Goal: Task Accomplishment & Management: Manage account settings

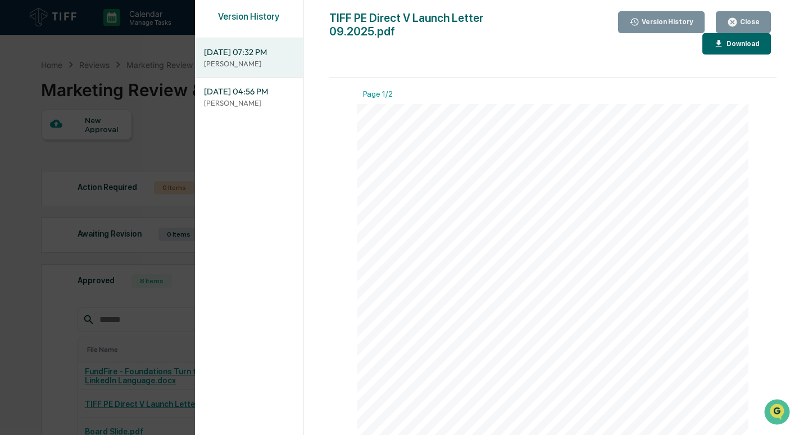
click at [749, 26] on div "Close" at bounding box center [749, 22] width 22 height 8
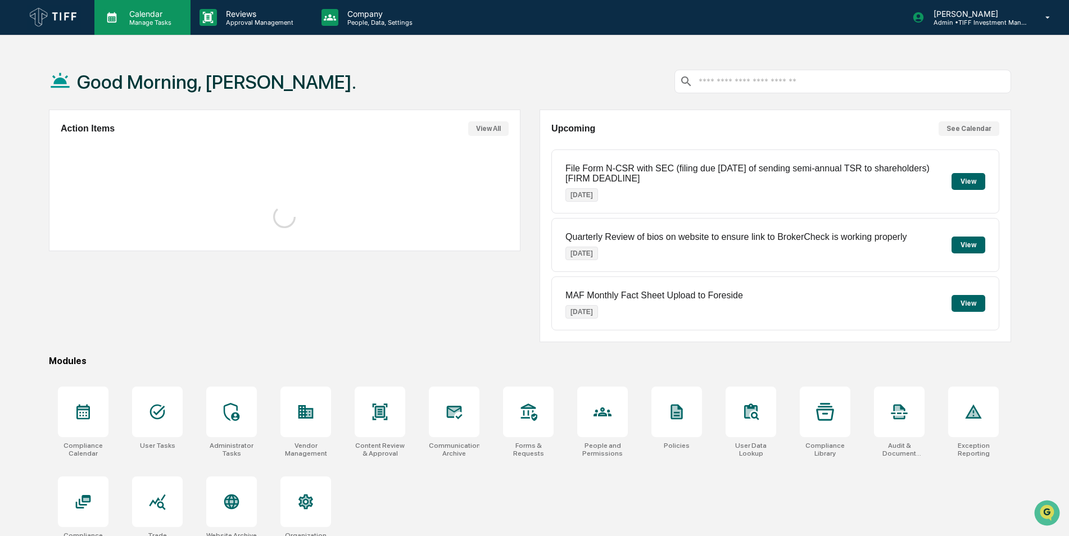
click at [147, 5] on div "Calendar Manage Tasks" at bounding box center [142, 17] width 96 height 35
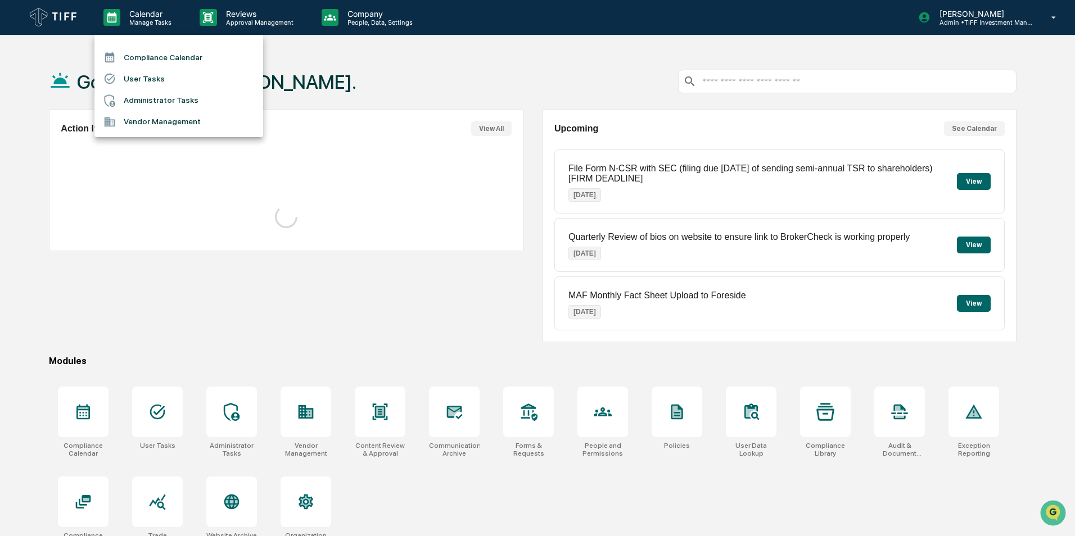
click at [167, 55] on li "Compliance Calendar" at bounding box center [178, 57] width 169 height 21
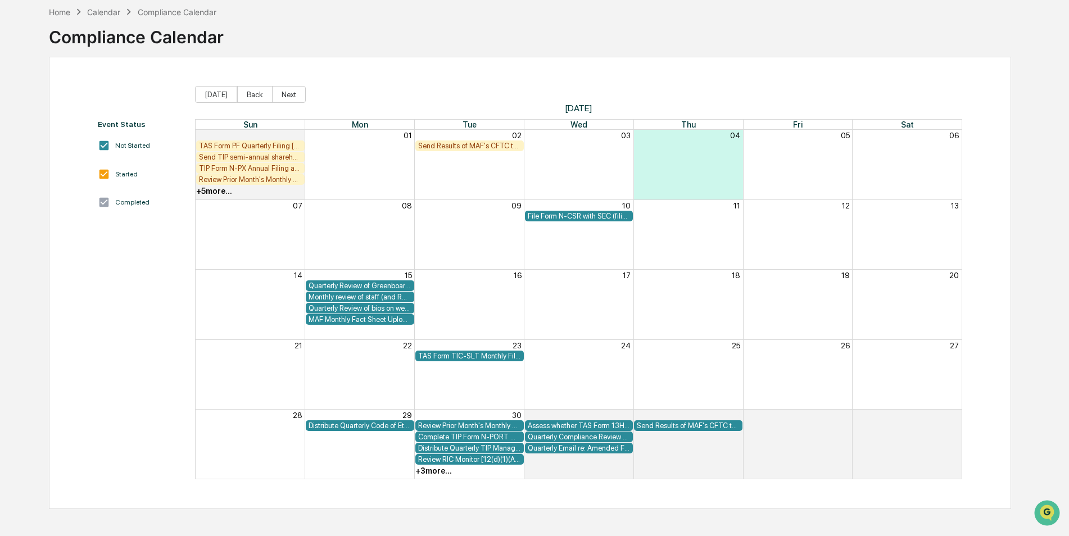
scroll to position [53, 0]
click at [727, 67] on div "Event Status Not Started Started Completed [DATE] Back Next [DATE] Sun Mon Tue …" at bounding box center [530, 282] width 962 height 452
click at [254, 95] on button "Back" at bounding box center [254, 93] width 35 height 17
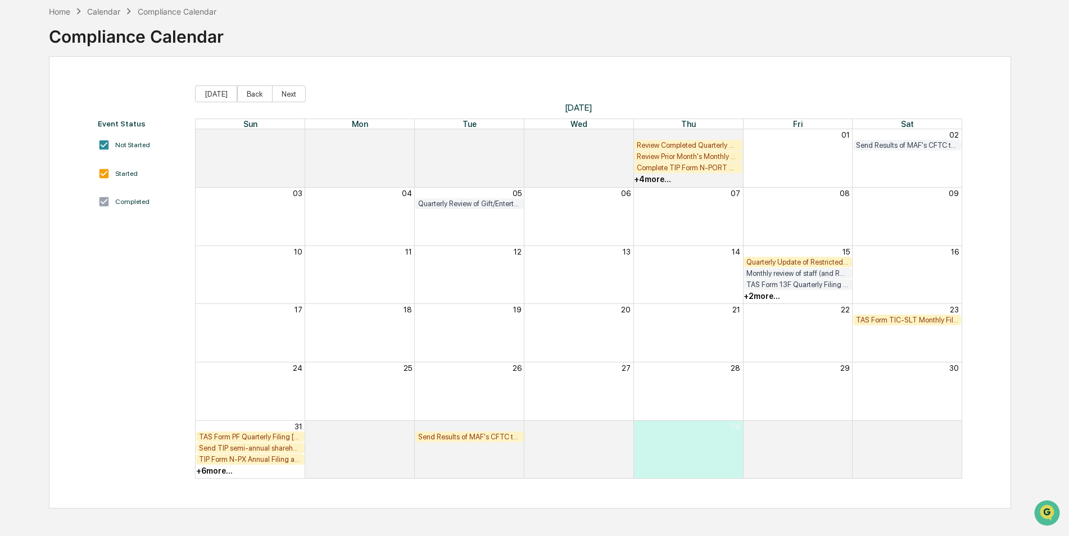
click at [796, 287] on div "TAS Form 13F Quarterly Filing [FIRM DEADLINE]" at bounding box center [797, 284] width 103 height 8
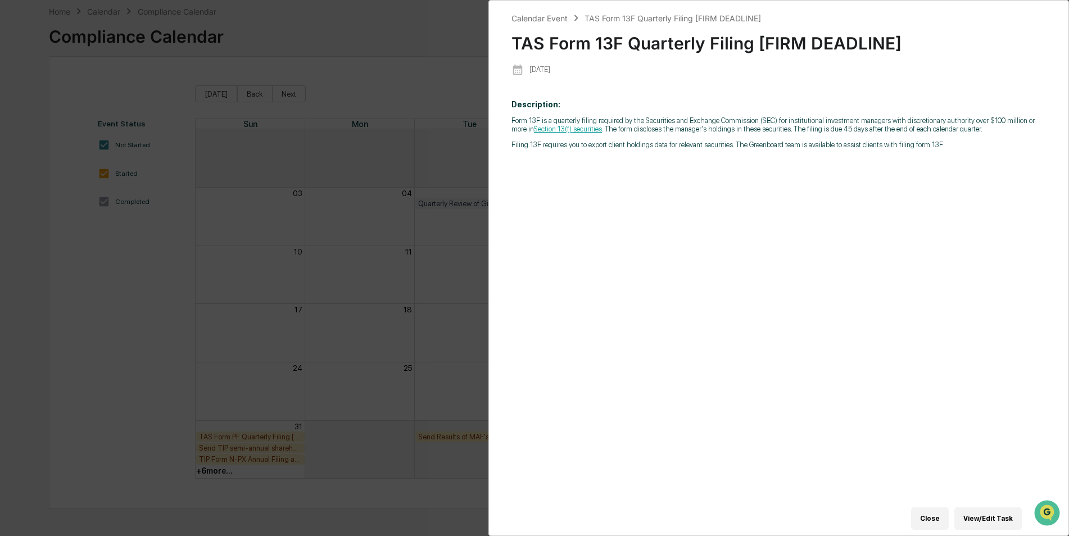
click at [469, 62] on div "Calendar Event TAS Form 13F Quarterly Filing [FIRM DEADLINE] TAS Form 13F Quart…" at bounding box center [534, 268] width 1069 height 536
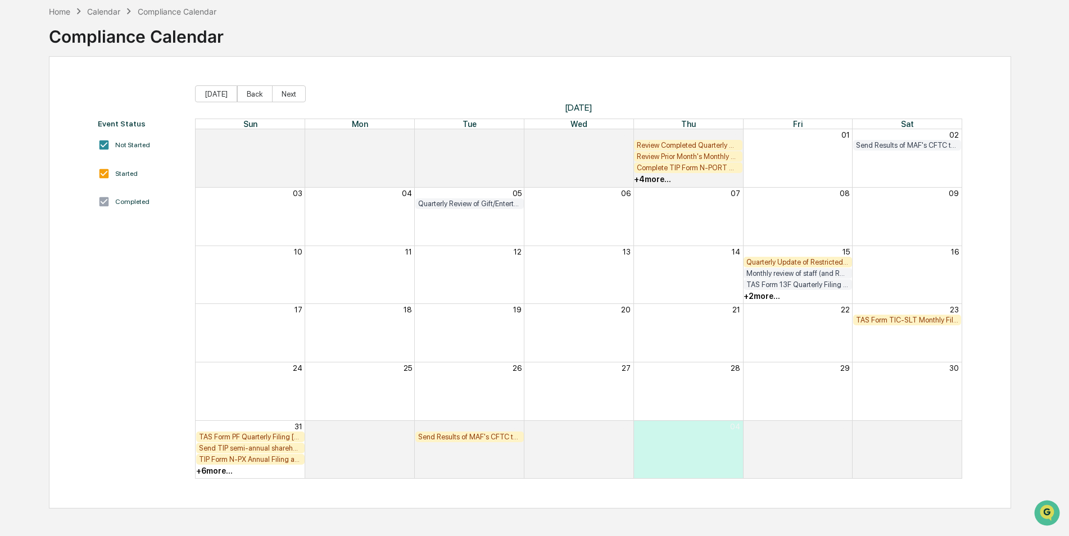
click at [767, 291] on div "+ 2 more..." at bounding box center [798, 296] width 110 height 11
click at [767, 297] on div "+ 2 more..." at bounding box center [762, 296] width 37 height 9
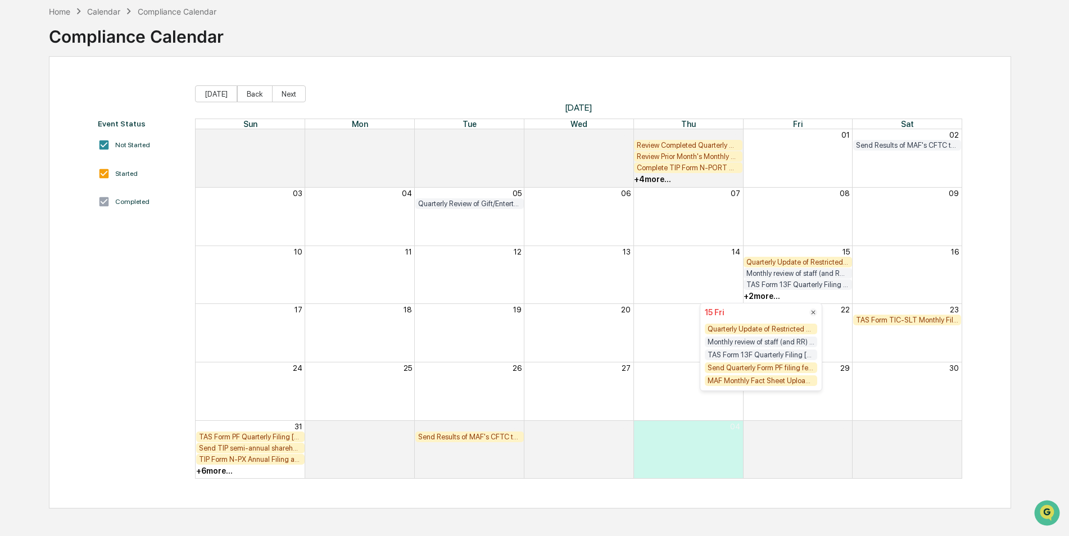
click at [764, 358] on div "TAS Form 13F Quarterly Filing [FIRM DEADLINE]" at bounding box center [761, 355] width 112 height 11
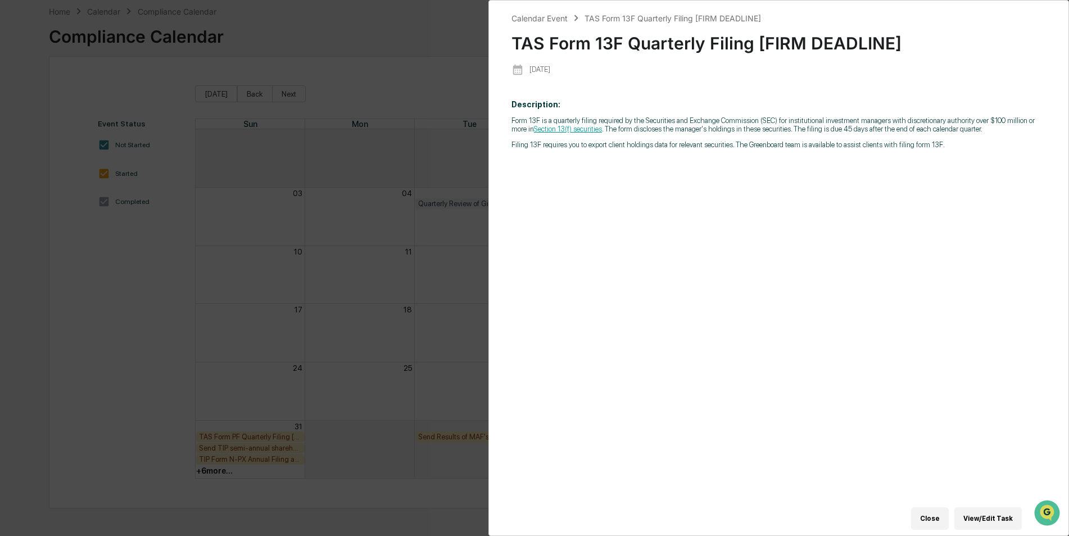
click at [418, 239] on div "Calendar Event TAS Form 13F Quarterly Filing [FIRM DEADLINE] TAS Form 13F Quart…" at bounding box center [534, 268] width 1069 height 536
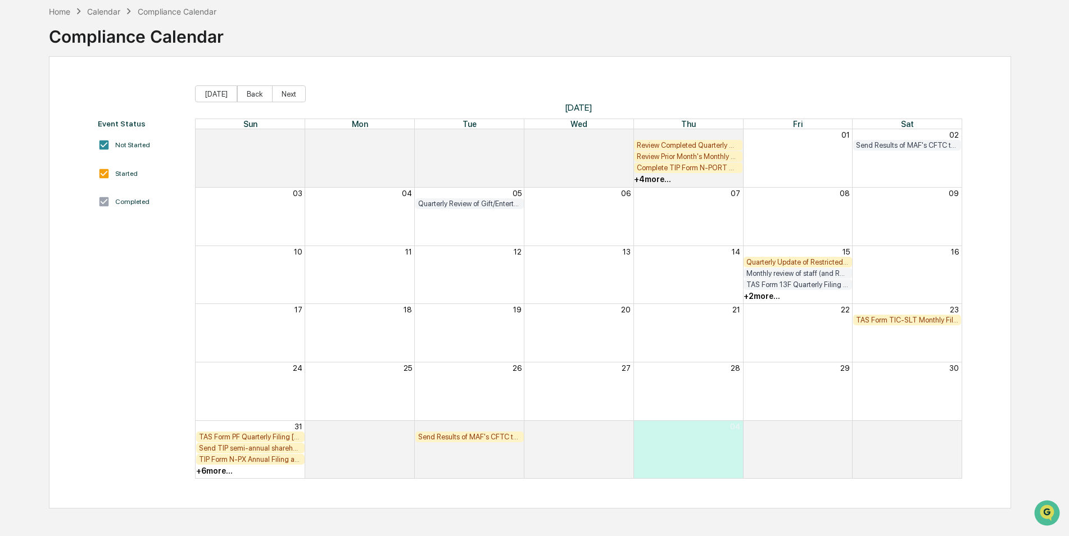
click at [821, 262] on div "Quarterly Update of Restricted List and email to staff (email Private Investmen…" at bounding box center [797, 262] width 103 height 8
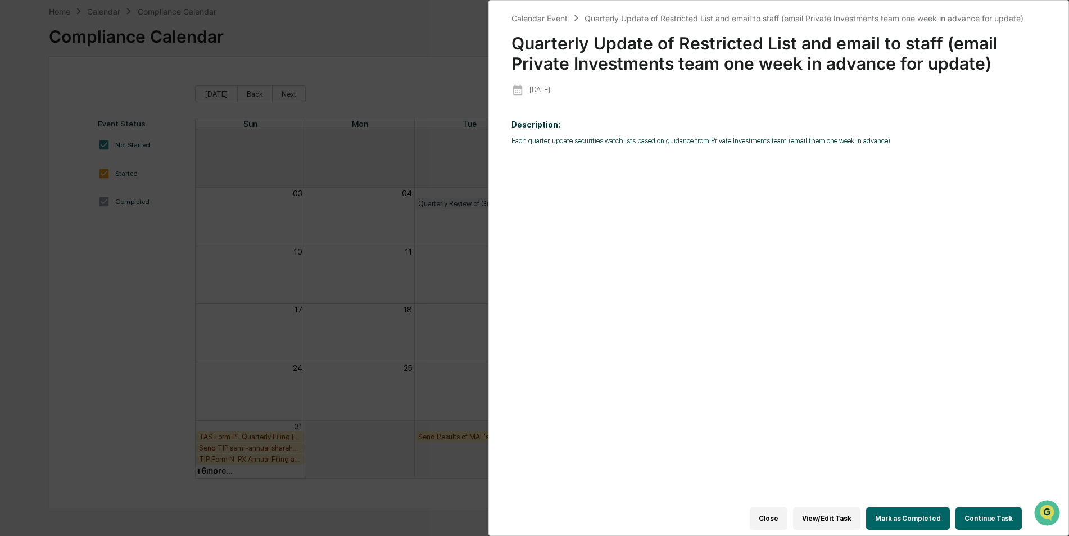
click at [913, 517] on button "Mark as Completed" at bounding box center [908, 519] width 84 height 22
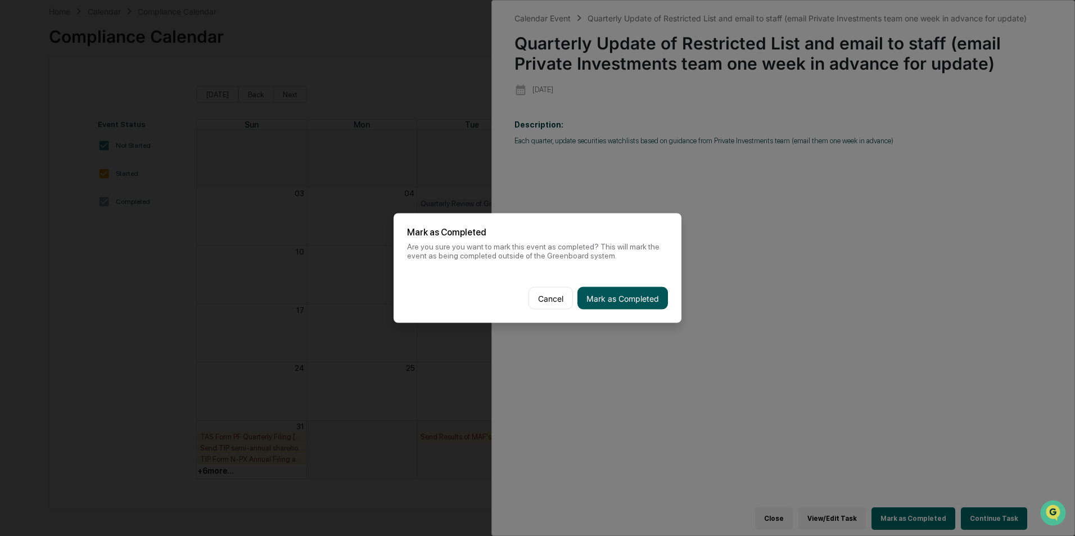
click at [620, 296] on button "Mark as Completed" at bounding box center [622, 298] width 90 height 22
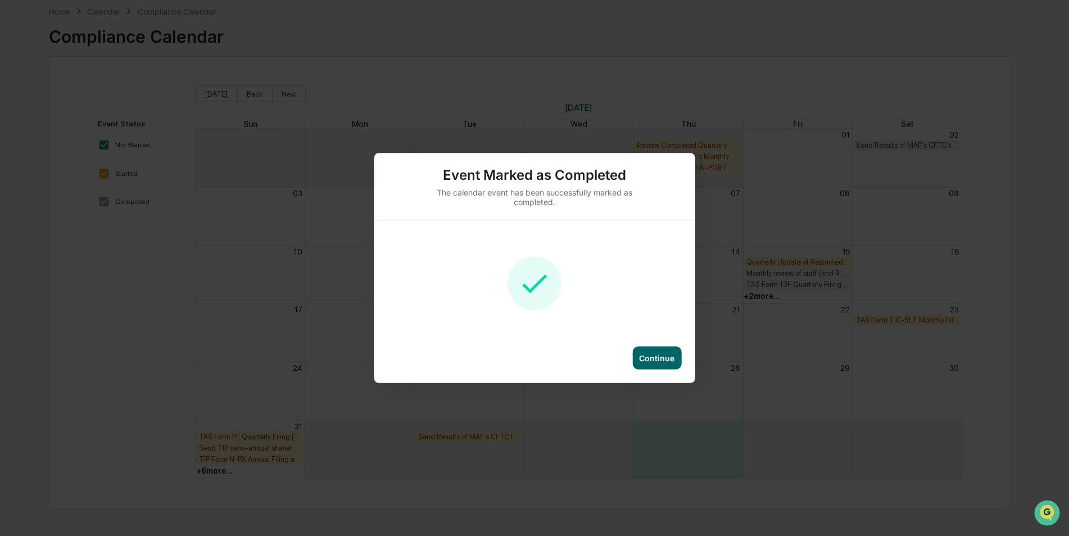
click at [654, 361] on div "Continue" at bounding box center [656, 359] width 35 height 10
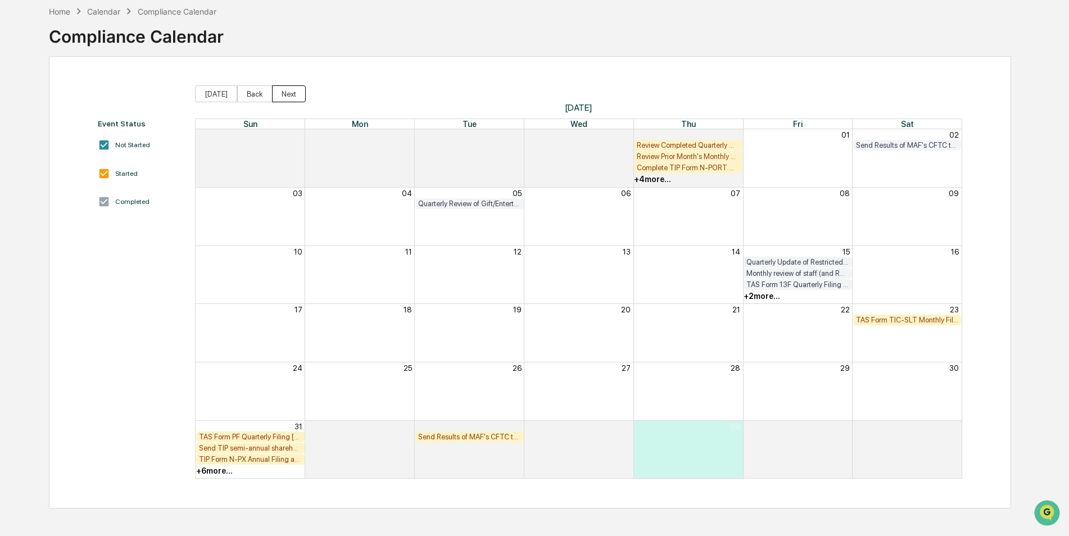
click at [294, 96] on button "Next" at bounding box center [289, 93] width 34 height 17
